Goal: Subscribe to service/newsletter

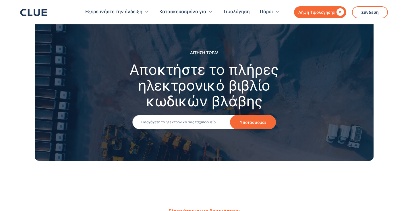
scroll to position [689, 0]
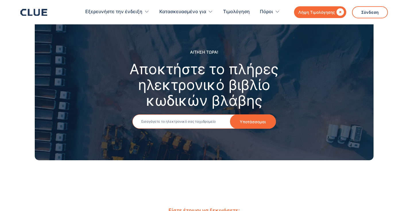
click at [193, 122] on input "Email" at bounding box center [204, 122] width 144 height 14
type input "[EMAIL_ADDRESS][DOMAIN_NAME]"
click at [252, 121] on font "Υποτάσσομαι" at bounding box center [253, 121] width 26 height 5
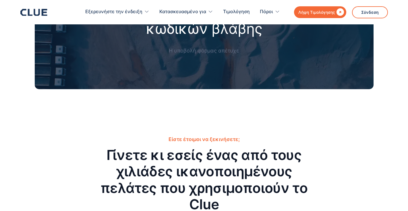
scroll to position [676, 0]
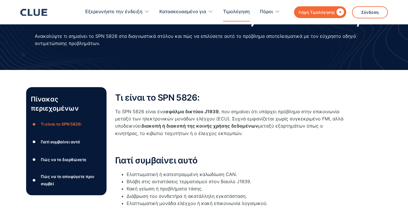
scroll to position [29, 0]
